Goal: Find specific page/section: Find specific page/section

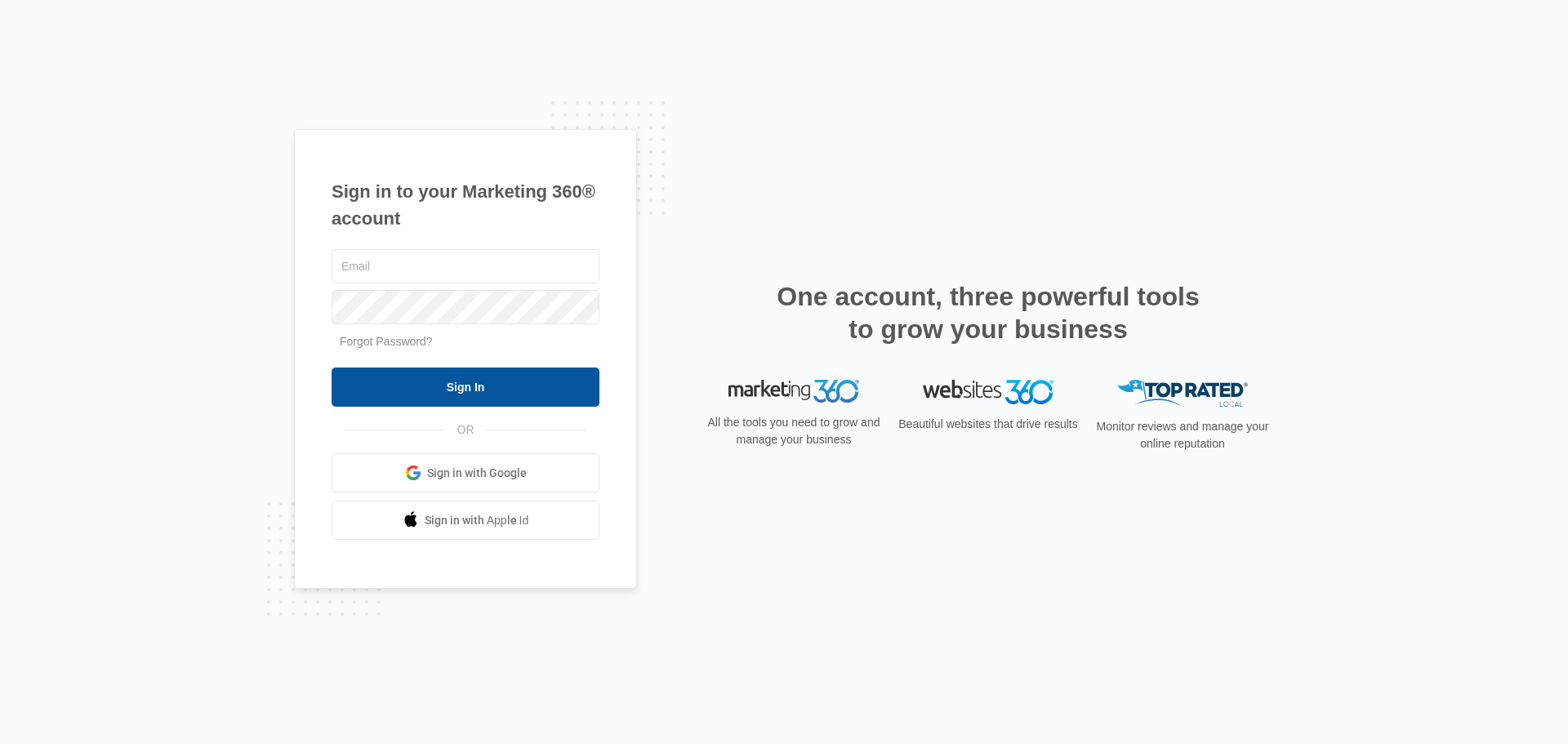
type input "[EMAIL_ADDRESS][DOMAIN_NAME]"
click at [432, 380] on input "Sign In" at bounding box center [465, 387] width 268 height 39
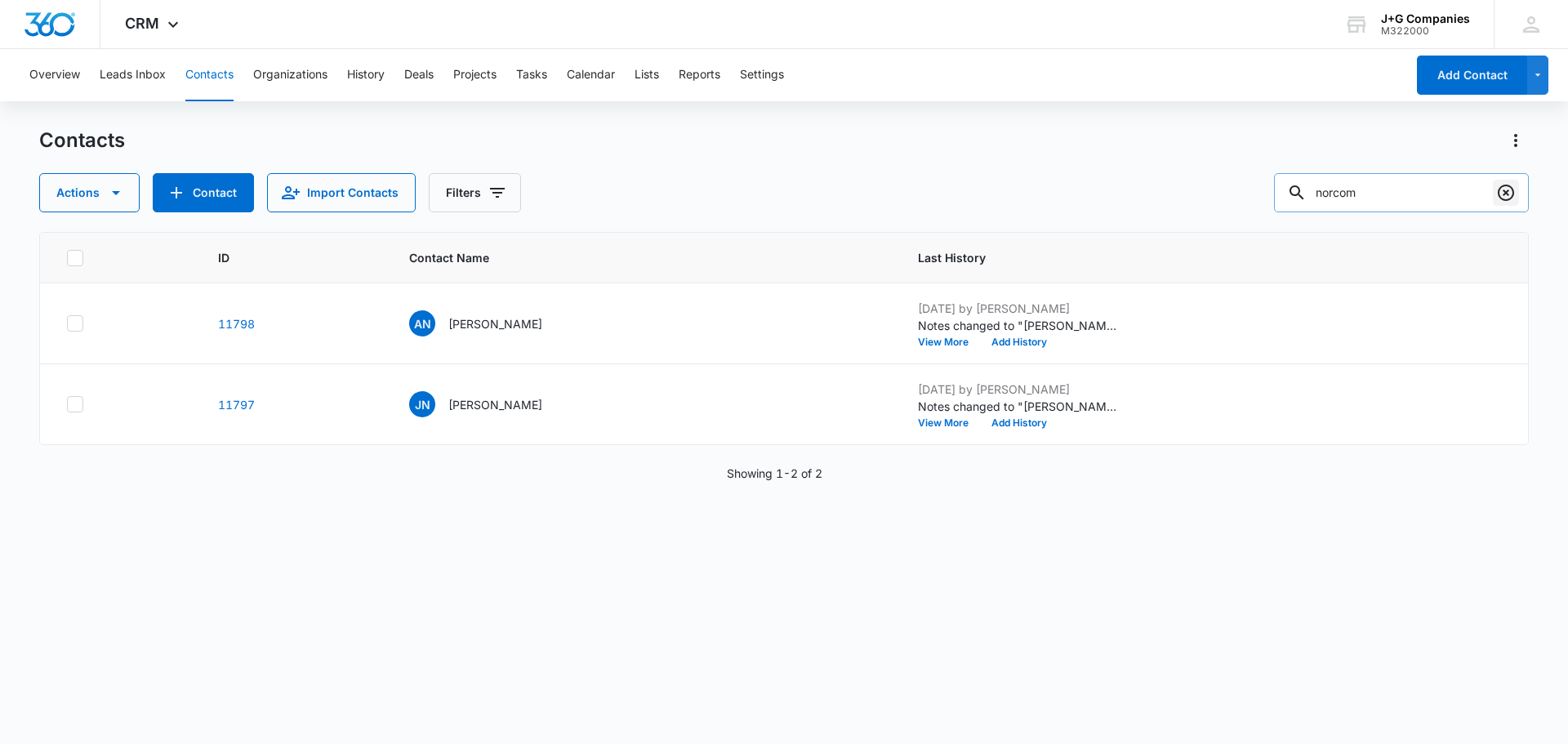
click at [1509, 190] on icon "Clear" at bounding box center [1506, 192] width 20 height 20
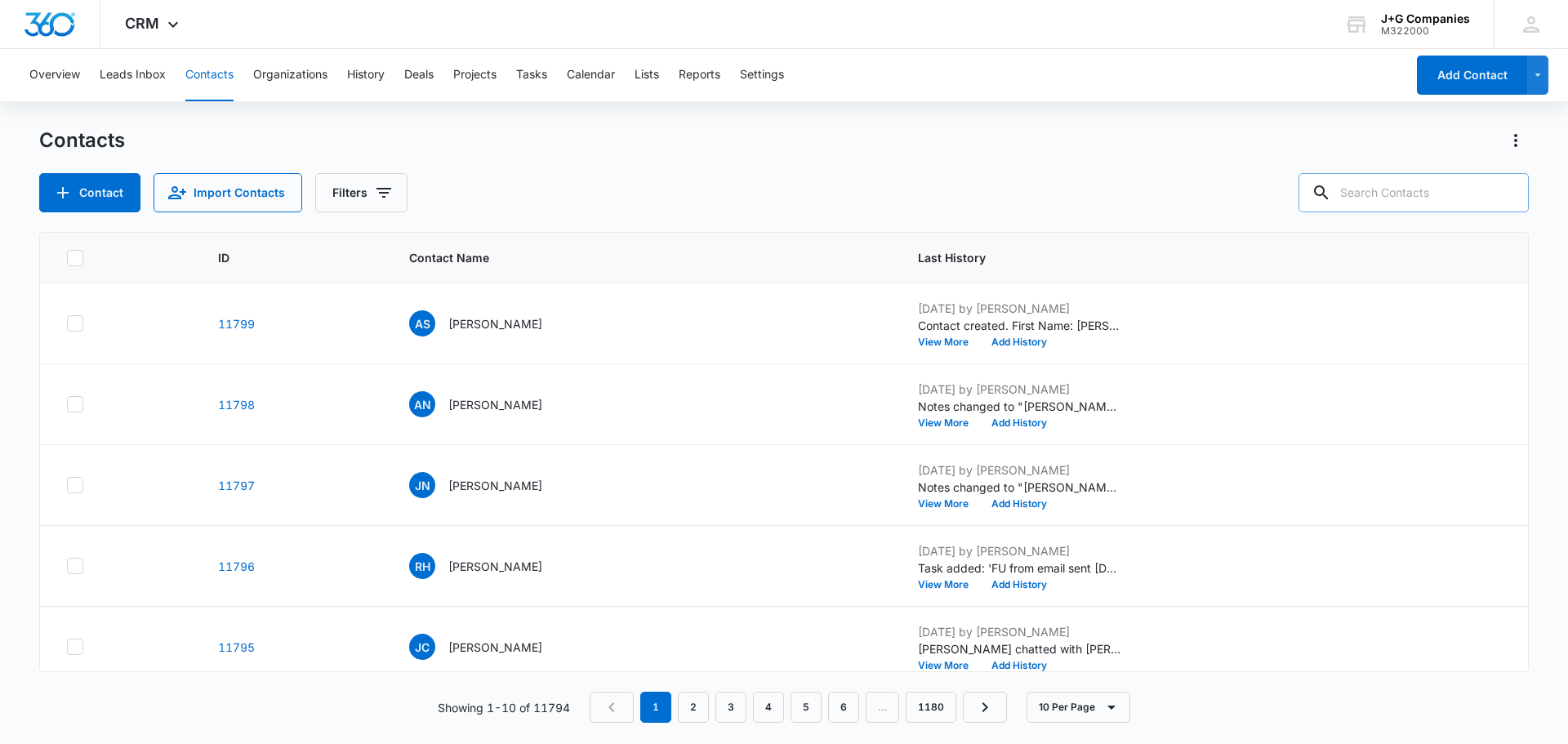
click at [1380, 196] on input "text" at bounding box center [1414, 192] width 231 height 39
type input "marc"
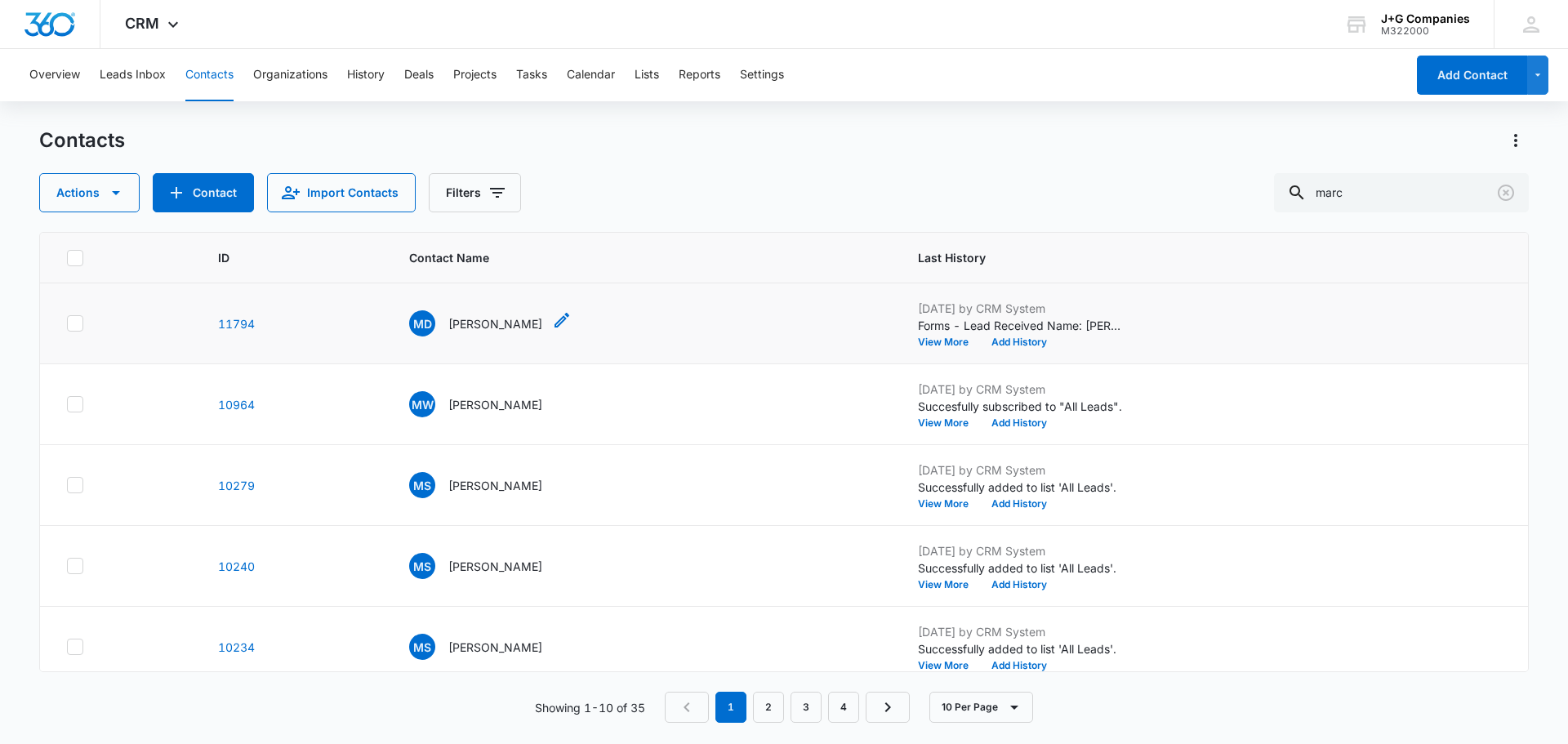
click at [482, 318] on p "Marc Doumitt" at bounding box center [495, 324] width 94 height 17
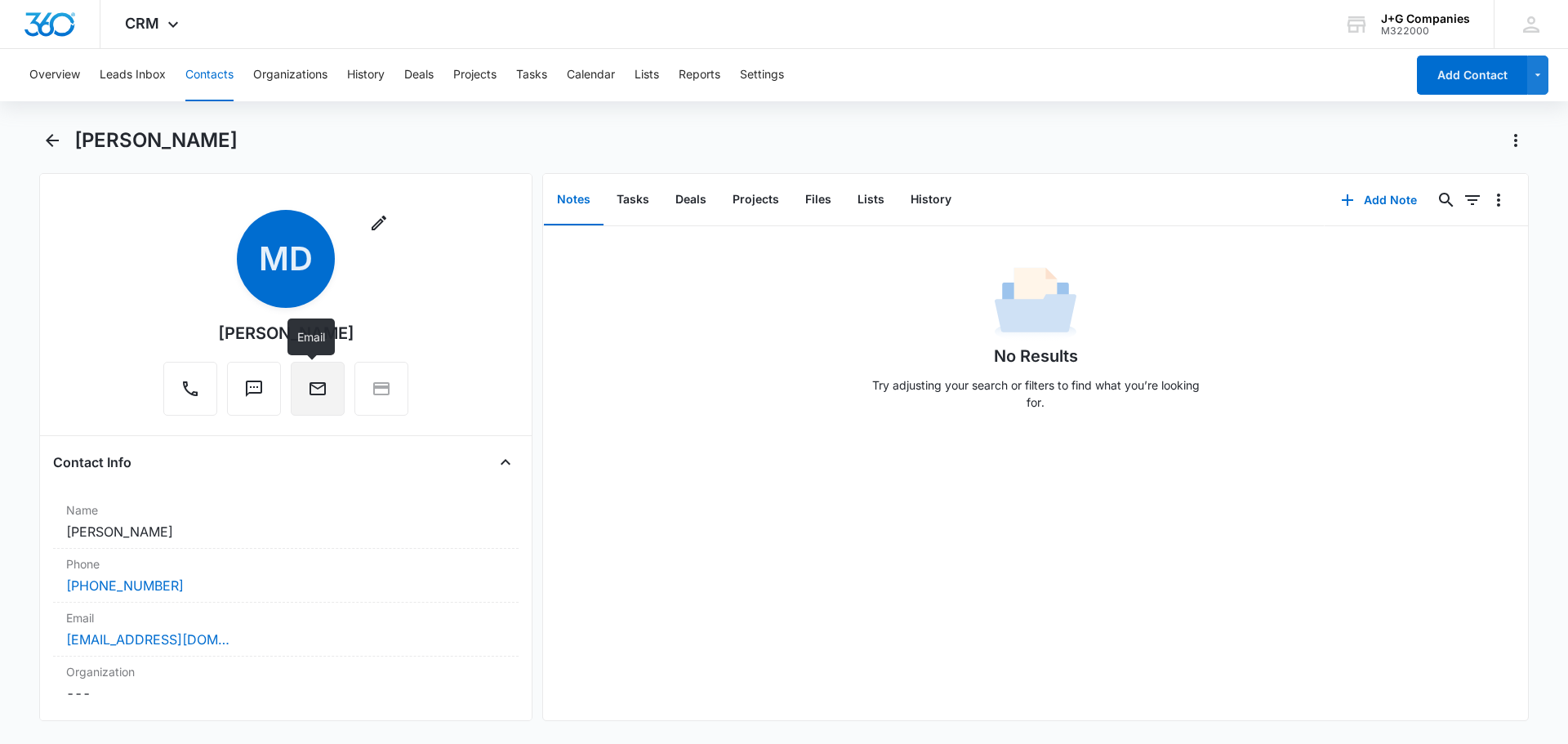
click at [308, 382] on icon "Email" at bounding box center [317, 389] width 20 height 20
